Goal: Task Accomplishment & Management: Use online tool/utility

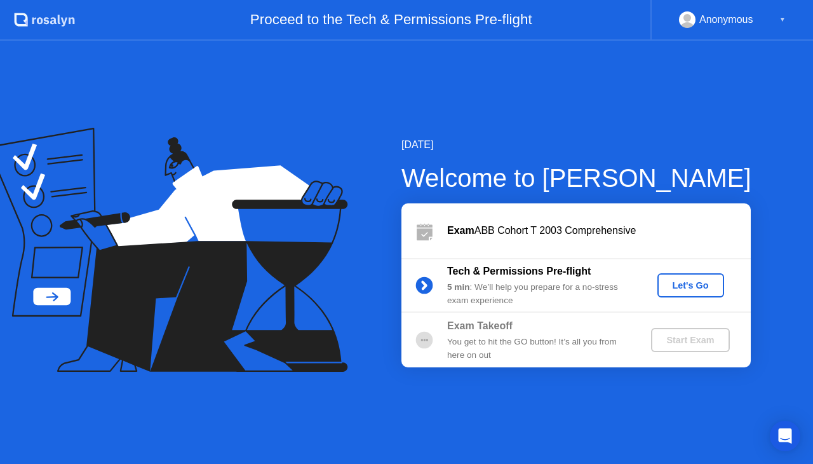
click at [672, 285] on div "Let's Go" at bounding box center [691, 285] width 57 height 10
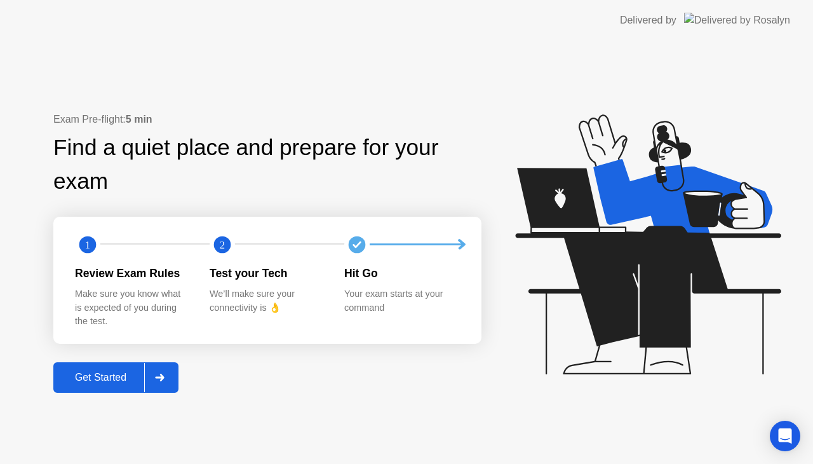
click at [118, 366] on button "Get Started" at bounding box center [115, 377] width 125 height 30
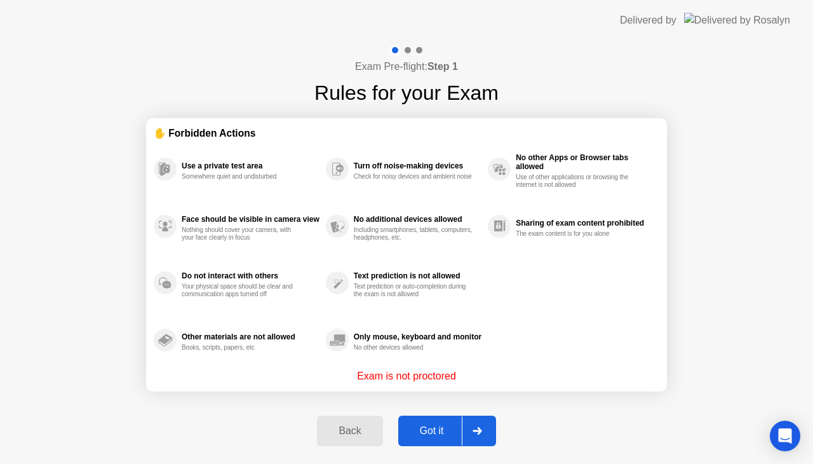
click at [446, 434] on div "Got it" at bounding box center [432, 430] width 60 height 11
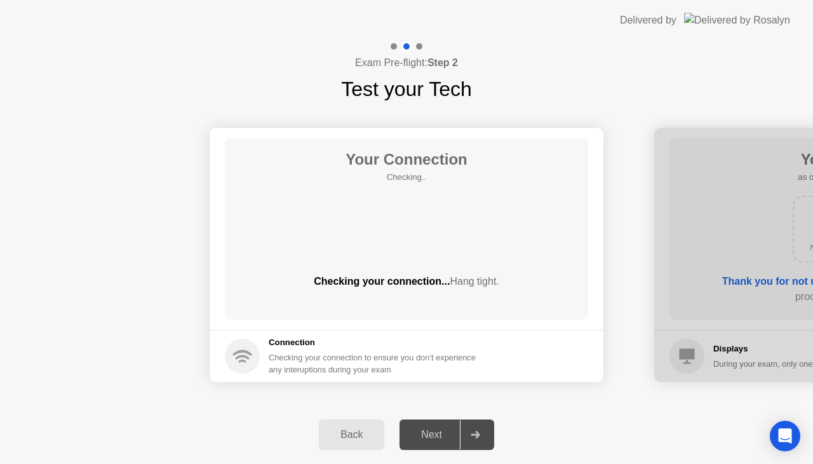
click at [446, 434] on div "Next" at bounding box center [431, 434] width 57 height 11
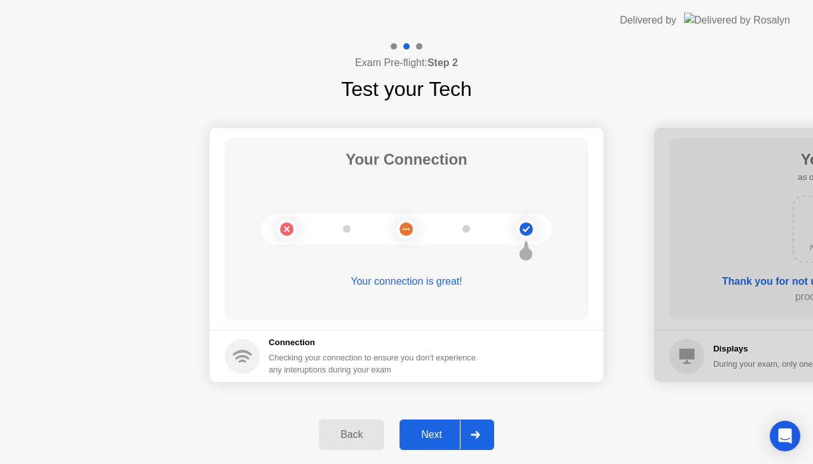
click at [446, 434] on div "Next" at bounding box center [431, 434] width 57 height 11
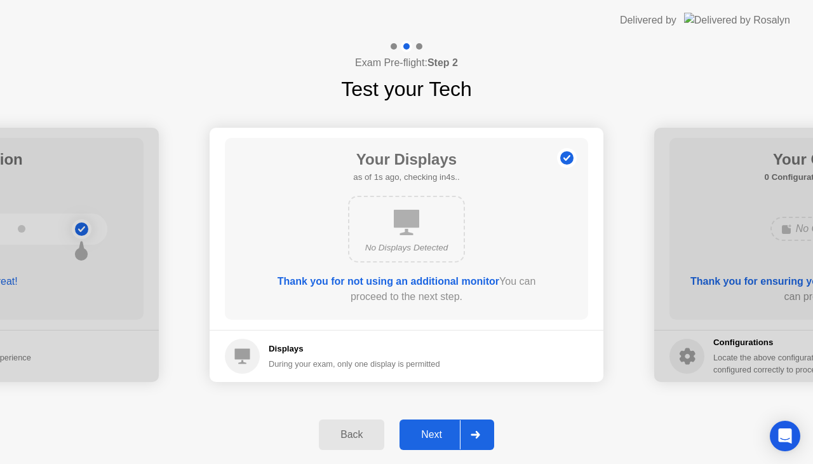
click at [446, 434] on div "Next" at bounding box center [431, 434] width 57 height 11
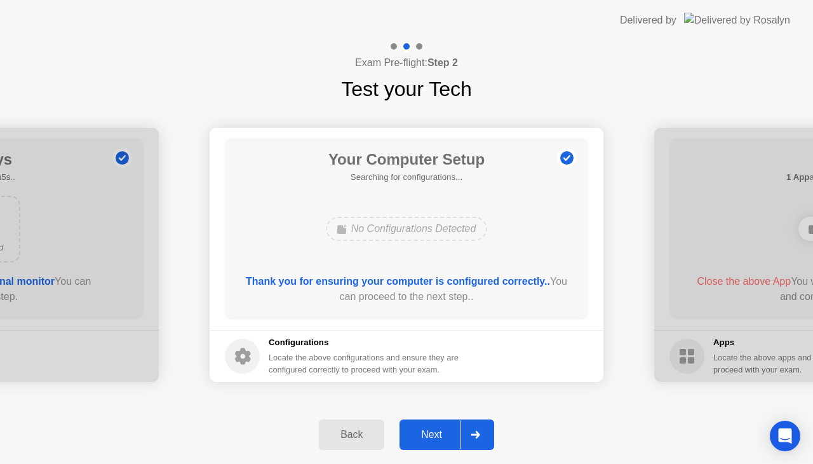
click at [446, 434] on div "Next" at bounding box center [431, 434] width 57 height 11
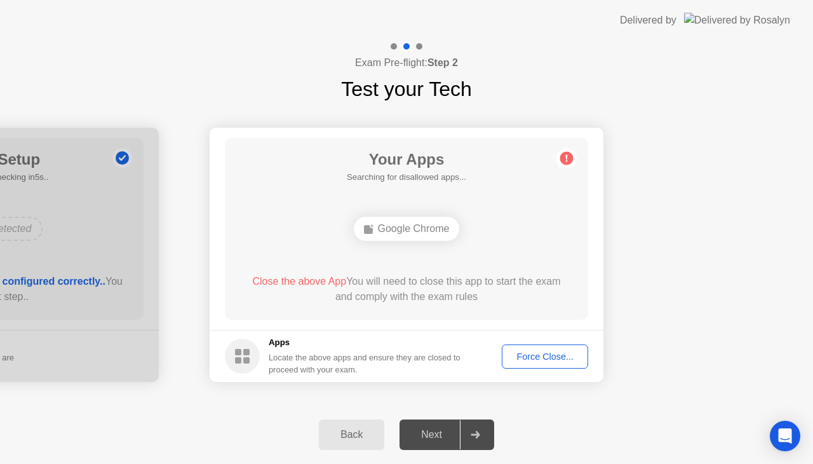
click at [534, 365] on button "Force Close..." at bounding box center [545, 356] width 86 height 24
click at [547, 347] on button "Force Close..." at bounding box center [545, 356] width 86 height 24
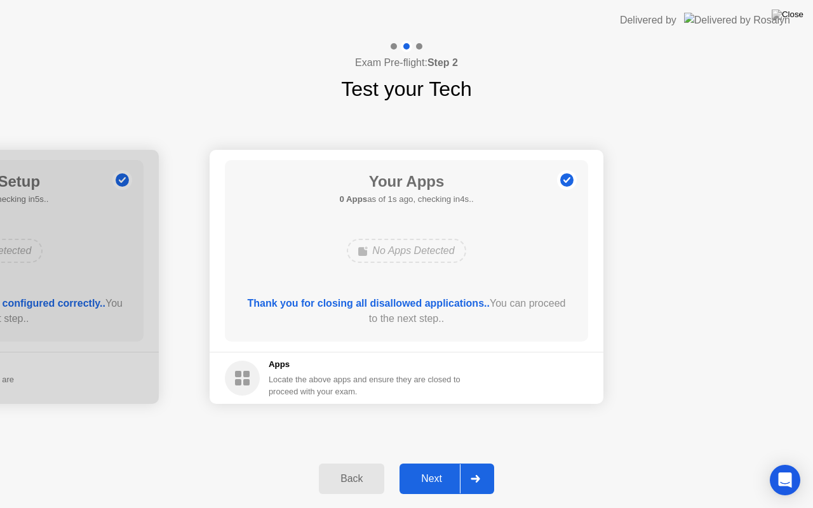
click at [429, 463] on button "Next" at bounding box center [447, 479] width 95 height 30
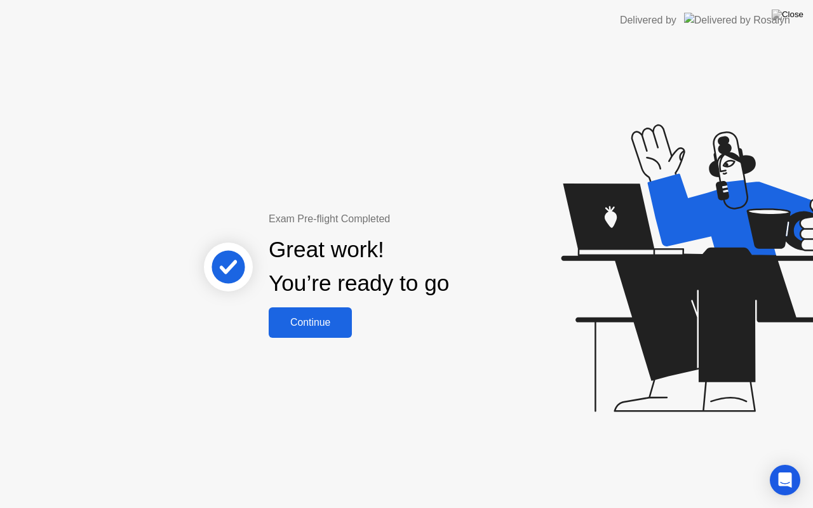
click at [314, 311] on button "Continue" at bounding box center [310, 322] width 83 height 30
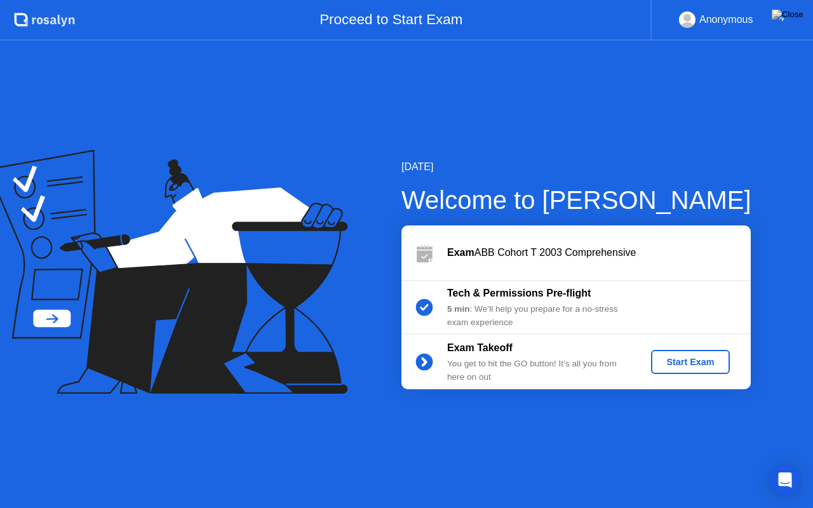
click at [690, 353] on button "Start Exam" at bounding box center [690, 362] width 78 height 24
